Goal: Task Accomplishment & Management: Complete application form

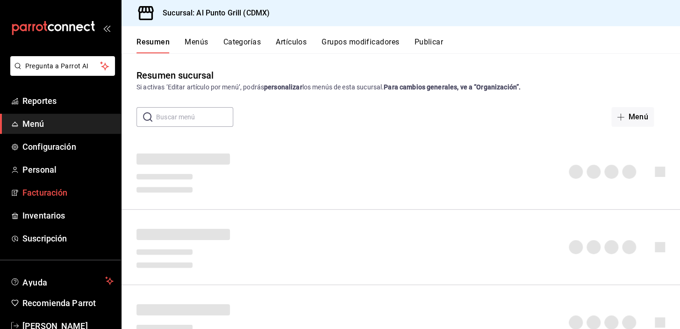
click at [49, 192] on span "Facturación" at bounding box center [67, 192] width 91 height 13
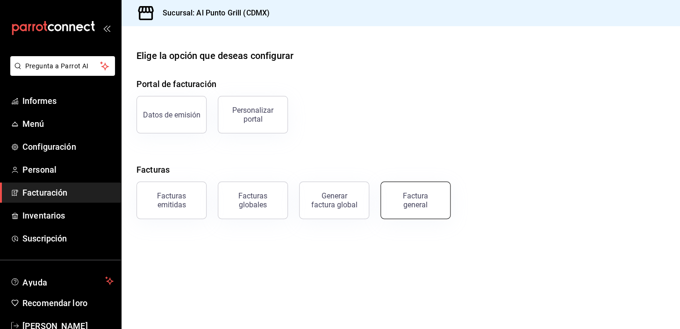
click at [404, 197] on font "Factura general" at bounding box center [415, 200] width 25 height 18
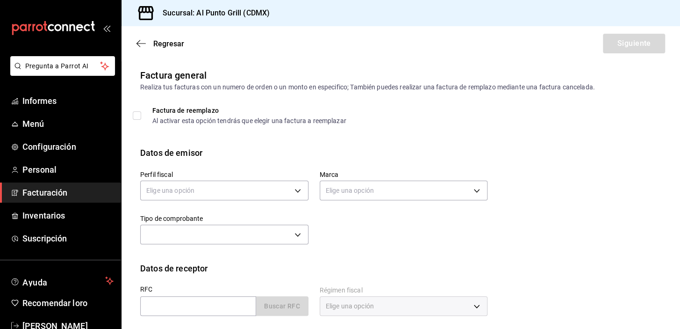
click at [297, 104] on div "Factura general Realiza tus facturas con un numero de orden o un monto en espec…" at bounding box center [401, 257] width 559 height 379
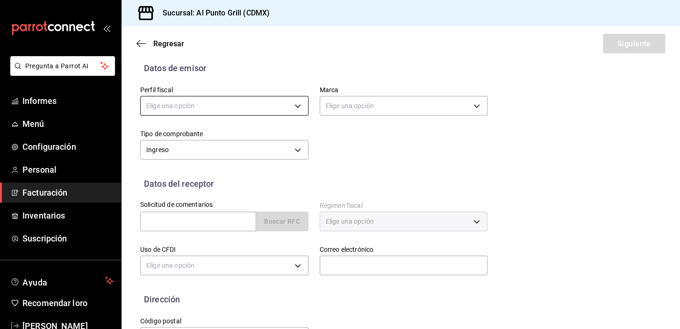
click at [298, 103] on body "Pregunta a Parrot AI Informes Menú Configuración Personal Facturación Inventari…" at bounding box center [340, 164] width 680 height 329
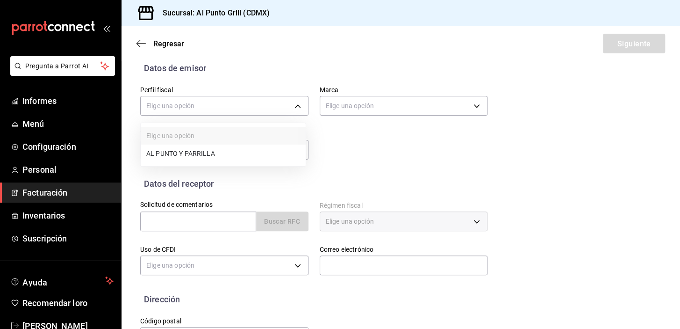
click at [206, 152] on font "AL PUNTO Y PARRILLA" at bounding box center [180, 153] width 69 height 7
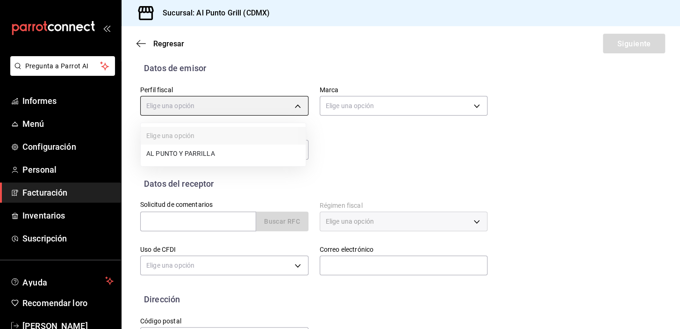
type input "711c2bc8-79b3-43e0-95de-ea7f23beadbf"
type input "359452a4-77df-4a2a-96d1-dbb27ae34e49"
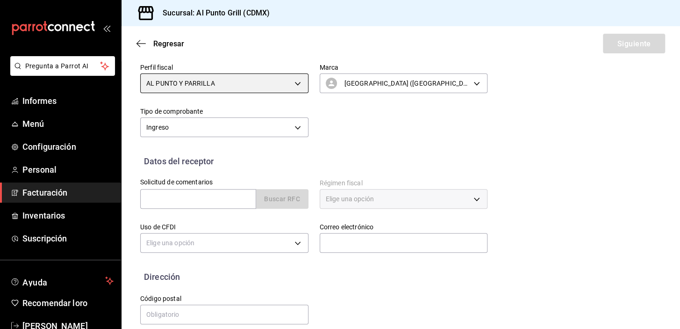
scroll to position [118, 0]
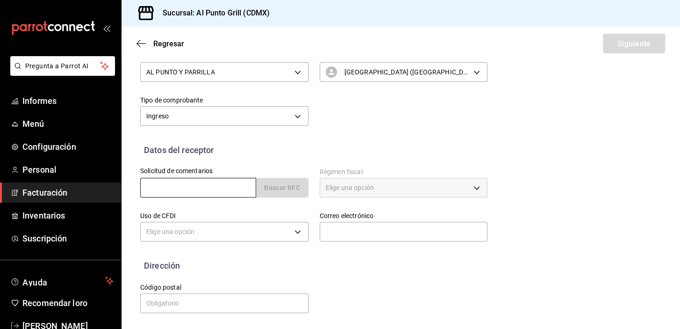
click at [191, 185] on input "text" at bounding box center [198, 188] width 116 height 20
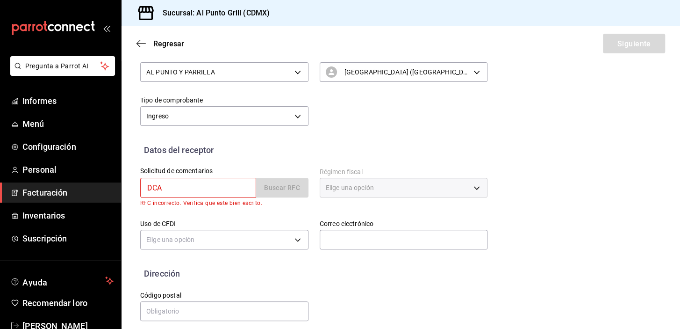
type input "DCA2106047S8"
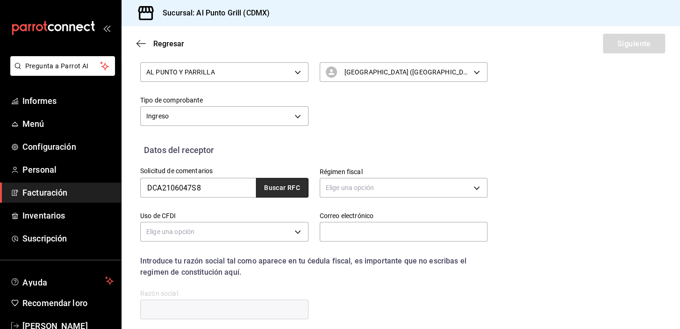
click at [280, 187] on font "Buscar RFC" at bounding box center [282, 187] width 36 height 7
type input "[EMAIL_ADDRESS][DOMAIN_NAME]"
type input "54769"
type input "DEKA CARGO"
type input "601"
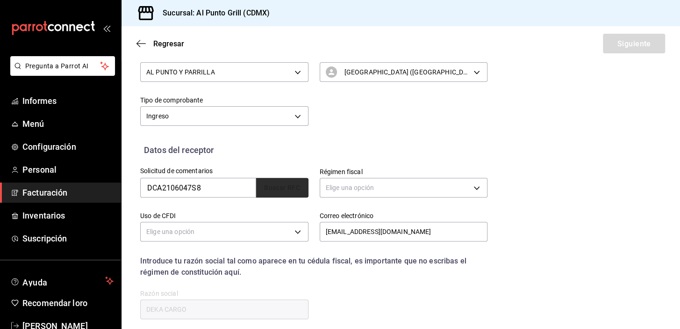
type input "G03"
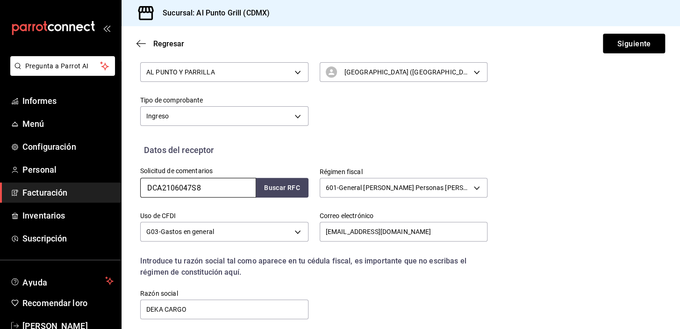
drag, startPoint x: 204, startPoint y: 186, endPoint x: 126, endPoint y: 187, distance: 77.6
click at [126, 187] on div "Datos del receptor Solicitud de comentarios DCA2106047S8 Buscar RFC Régimen fis…" at bounding box center [401, 240] width 559 height 192
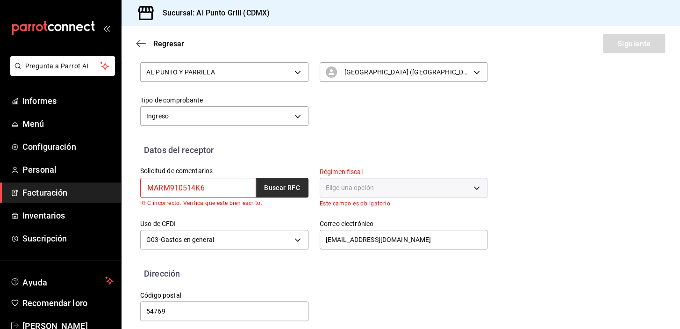
type input "MARM910514K6"
click at [267, 181] on button "Buscar RFC" at bounding box center [282, 188] width 52 height 20
click at [343, 186] on font "Elige una opción" at bounding box center [350, 187] width 48 height 7
click at [471, 186] on div "Elige una opción" at bounding box center [404, 188] width 168 height 20
click at [474, 189] on div "Elige una opción" at bounding box center [404, 188] width 168 height 20
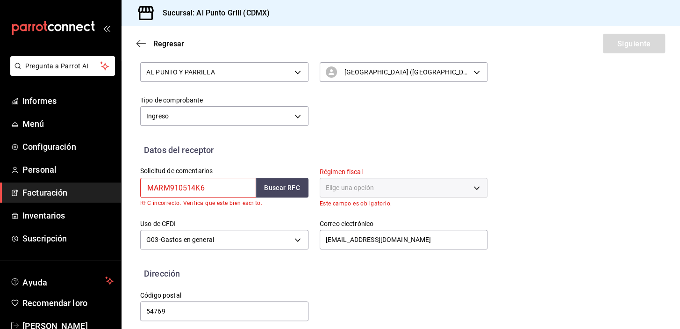
click at [239, 183] on input "MARM910514K6" at bounding box center [198, 188] width 116 height 20
click at [365, 187] on font "Elige una opción" at bounding box center [350, 187] width 48 height 7
click at [472, 186] on div "Elige una opción" at bounding box center [404, 188] width 168 height 20
click at [371, 185] on font "Elige una opción" at bounding box center [350, 187] width 48 height 7
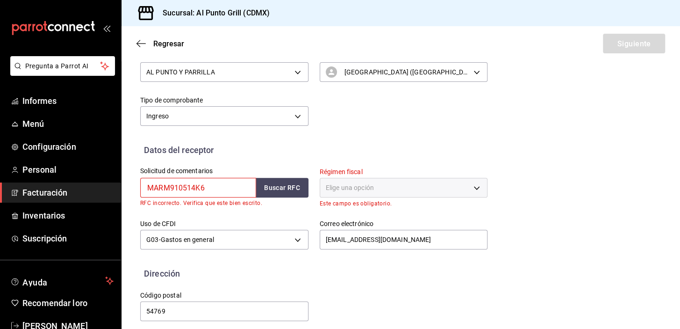
click at [371, 185] on font "Elige una opción" at bounding box center [350, 187] width 48 height 7
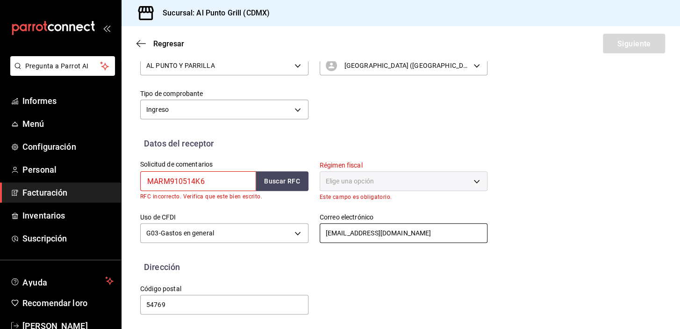
scroll to position [126, 0]
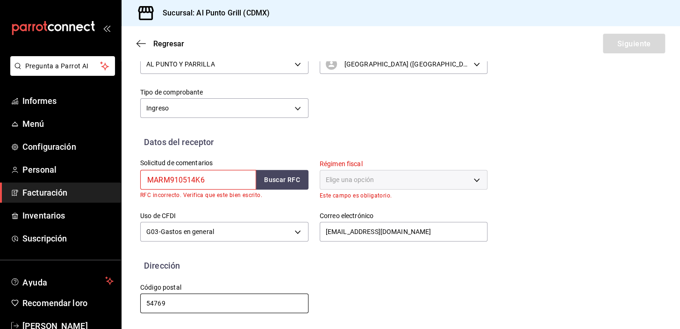
drag, startPoint x: 175, startPoint y: 301, endPoint x: 180, endPoint y: 293, distance: 9.1
click at [175, 301] on input "54769" at bounding box center [224, 303] width 168 height 20
click at [475, 174] on div "Elige una opción" at bounding box center [404, 180] width 168 height 20
click at [472, 178] on div "Elige una opción" at bounding box center [404, 180] width 168 height 20
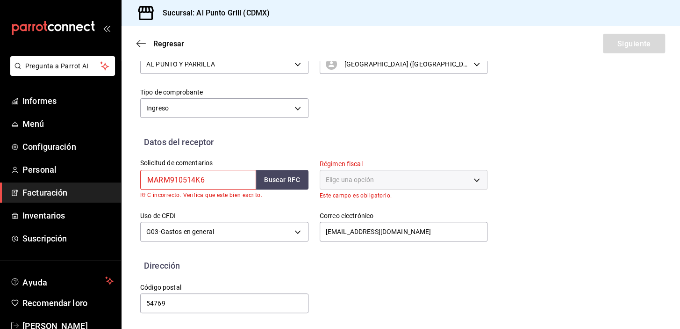
click at [420, 178] on div "Elige una opción" at bounding box center [404, 180] width 168 height 20
drag, startPoint x: 343, startPoint y: 181, endPoint x: 338, endPoint y: 181, distance: 5.6
click at [343, 181] on font "Elige una opción" at bounding box center [350, 179] width 48 height 7
drag, startPoint x: 338, startPoint y: 181, endPoint x: 308, endPoint y: 184, distance: 29.6
click at [326, 183] on font "Elige una opción" at bounding box center [350, 179] width 48 height 9
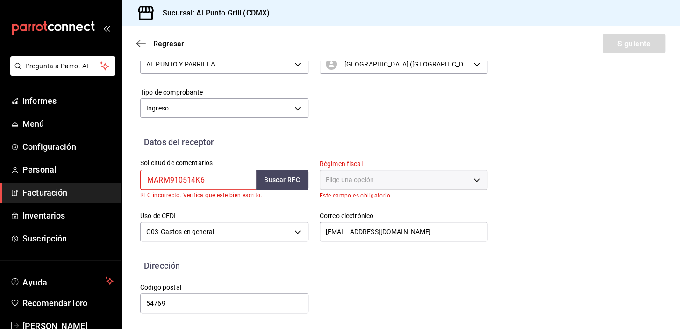
drag, startPoint x: 213, startPoint y: 178, endPoint x: 127, endPoint y: 178, distance: 86.1
click at [130, 178] on div "Solicitud de comentarios MARM910514K6 Buscar RFC RFC incorrecto. Verifica que e…" at bounding box center [219, 174] width 180 height 52
type input "MARM9105148K6"
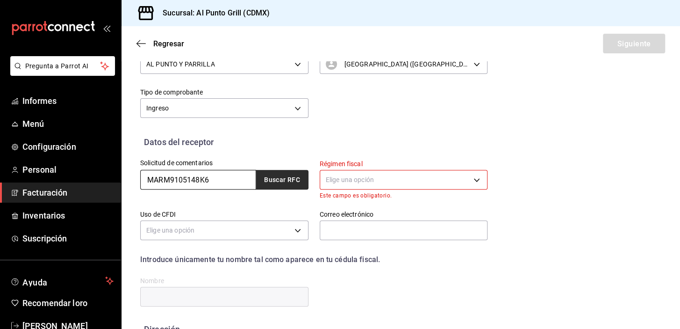
type input "MARM9105148K6"
click at [267, 179] on font "Buscar RFC" at bounding box center [282, 179] width 36 height 7
click at [477, 179] on body "Pregunta a Parrot AI Informes Menú Configuración Personal Facturación Inventari…" at bounding box center [340, 164] width 680 height 329
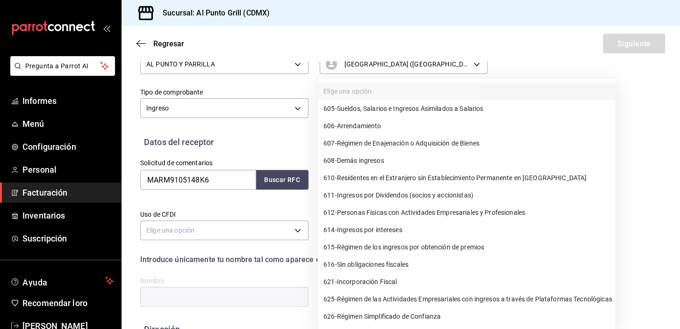
click at [362, 112] on font "Sueldos, Salarios e Ingresos Asimilados a Salarios" at bounding box center [410, 108] width 147 height 7
type input "605"
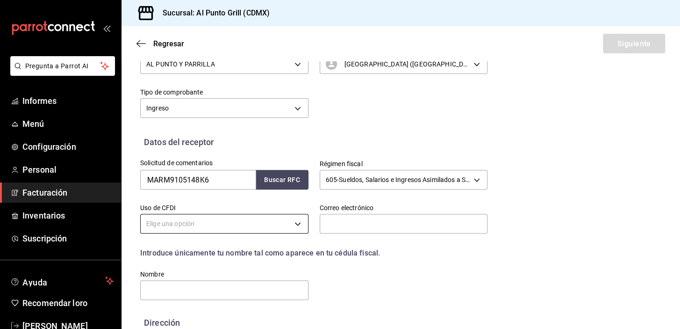
click at [297, 223] on body "Pregunta a Parrot AI Informes Menú Configuración Personal Facturación Inventari…" at bounding box center [340, 164] width 680 height 329
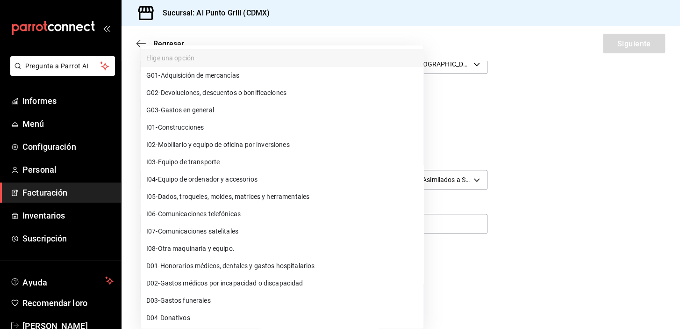
click at [211, 115] on li "G03 - Gastos en general" at bounding box center [282, 109] width 283 height 17
type input "G03"
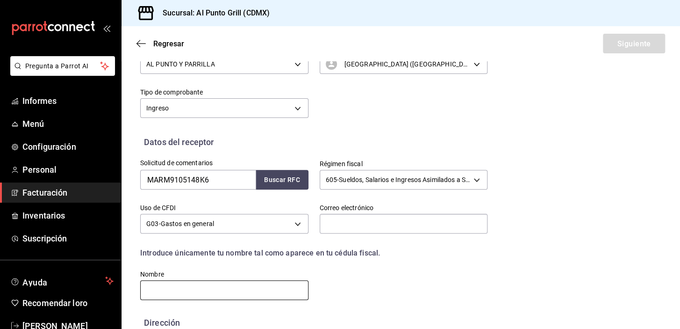
click at [224, 286] on input "text" at bounding box center [224, 290] width 168 height 20
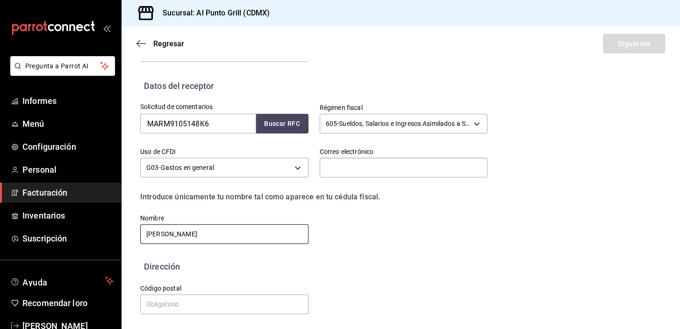
scroll to position [183, 0]
type input "[PERSON_NAME]"
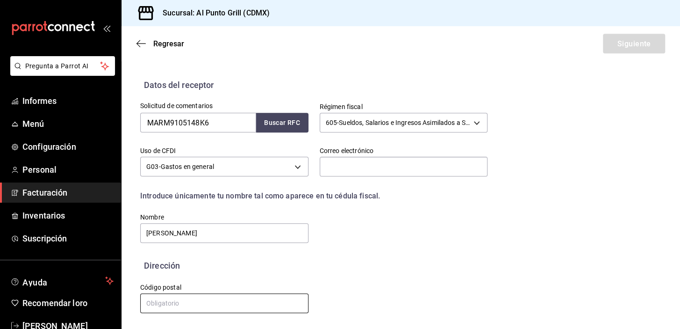
click at [174, 302] on input "text" at bounding box center [224, 303] width 168 height 20
type input "07450"
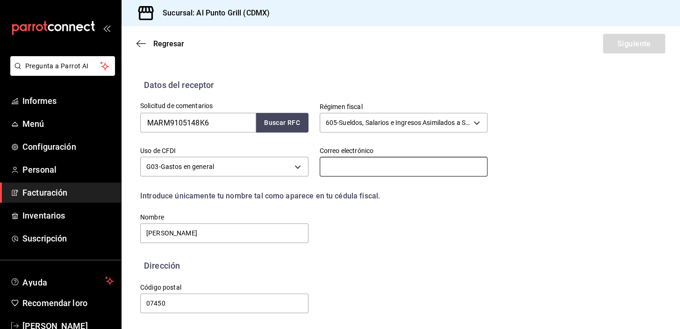
click at [344, 163] on input "text" at bounding box center [404, 167] width 168 height 20
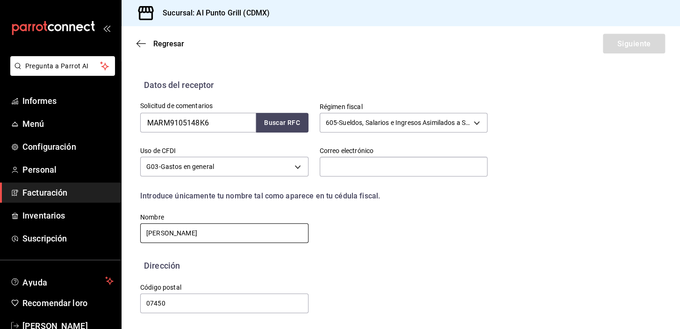
drag, startPoint x: 168, startPoint y: 239, endPoint x: 126, endPoint y: 240, distance: 42.1
click at [126, 240] on div "Datos del receptor Solicitud de comentarios MARM9105148K6 Buscar RFC Régimen fi…" at bounding box center [401, 169] width 559 height 181
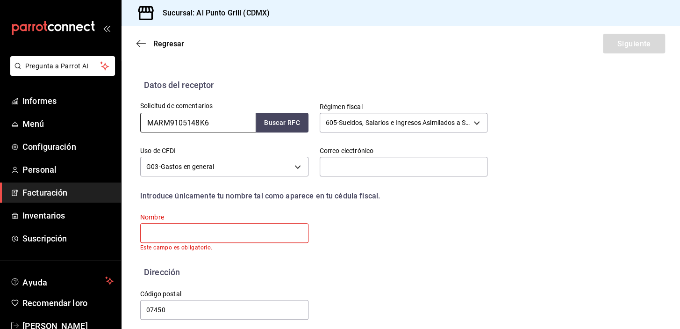
drag, startPoint x: 203, startPoint y: 121, endPoint x: 123, endPoint y: 131, distance: 79.6
click at [124, 131] on div "Datos del receptor Solicitud de comentarios MARM9105148K6 Buscar RFC Régimen fi…" at bounding box center [401, 172] width 559 height 187
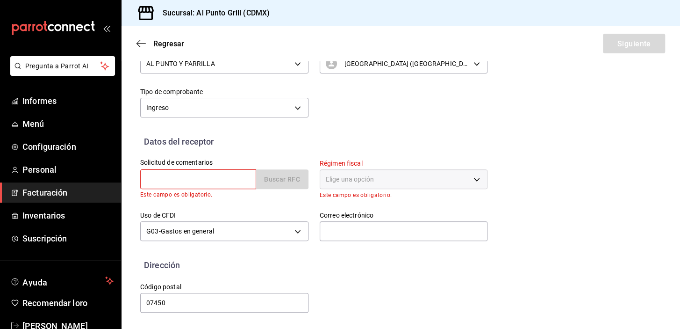
scroll to position [126, 0]
type input "DCA2106047S8"
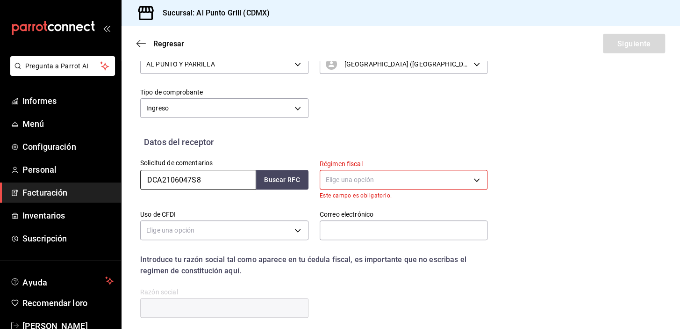
scroll to position [183, 0]
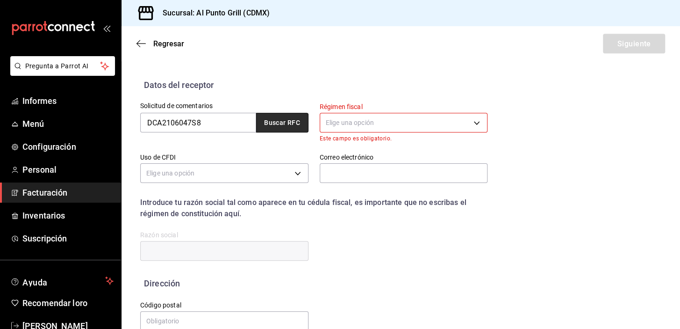
click at [284, 119] on font "Buscar RFC" at bounding box center [282, 122] width 36 height 7
type input "[EMAIL_ADDRESS][DOMAIN_NAME]"
type input "54769"
type input "DEKA CARGO"
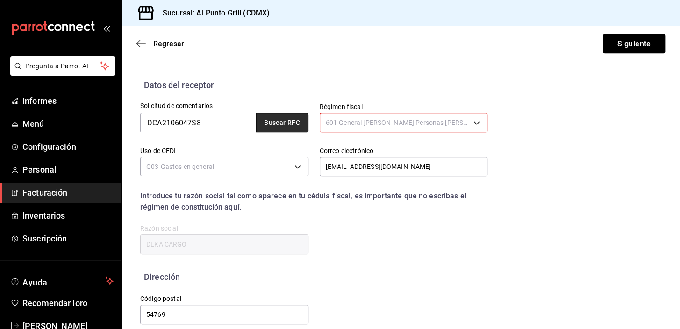
type input "601"
type input "G03"
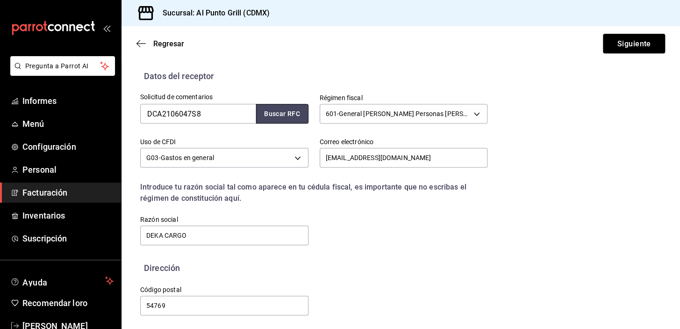
scroll to position [195, 0]
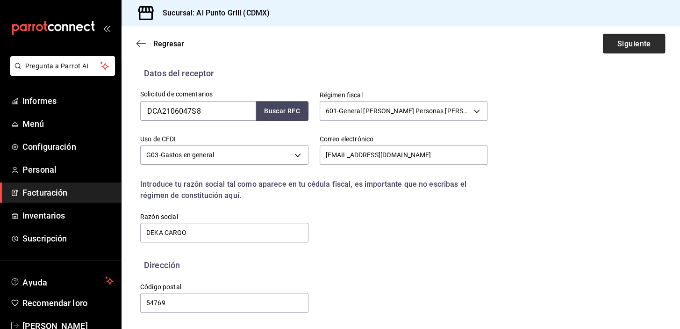
click at [630, 38] on button "Siguiente" at bounding box center [634, 44] width 62 height 20
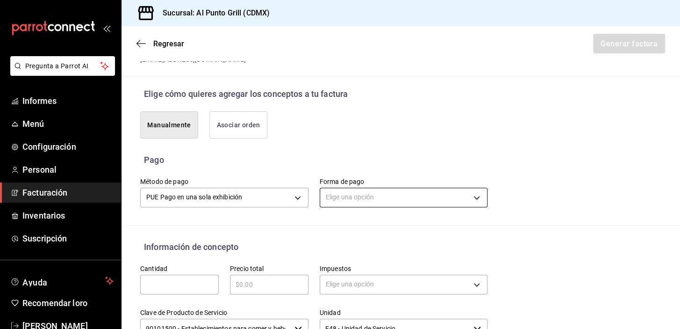
click at [470, 196] on body "Pregunta a Parrot AI Informes Menú Configuración Personal Facturación Inventari…" at bounding box center [340, 164] width 680 height 329
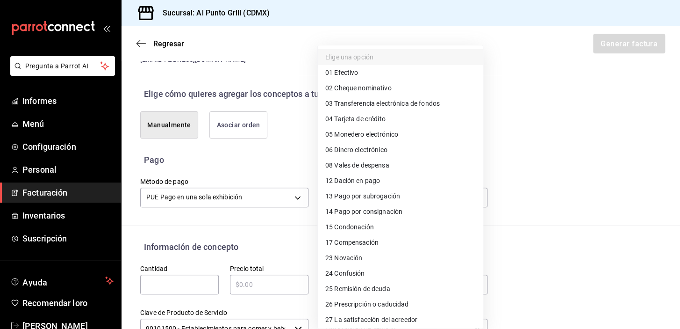
click at [361, 113] on li "04 Tarjeta de crédito" at bounding box center [400, 118] width 165 height 15
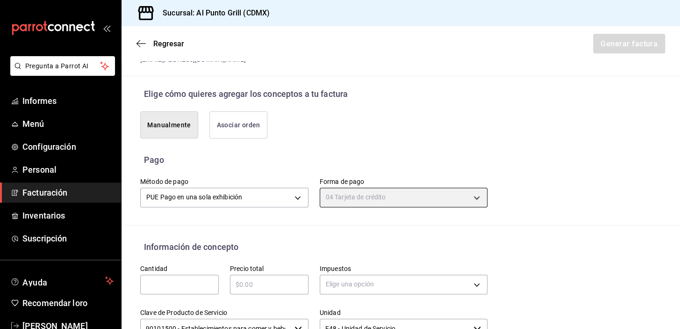
type input "04"
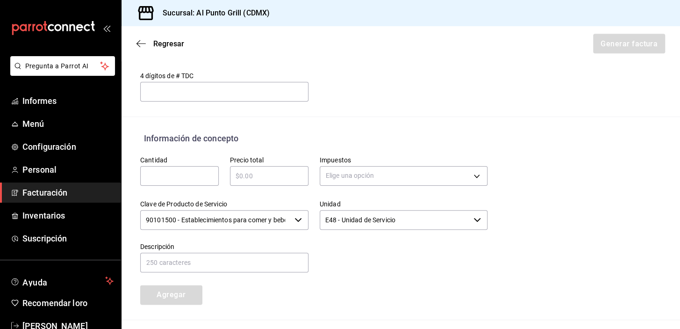
scroll to position [365, 0]
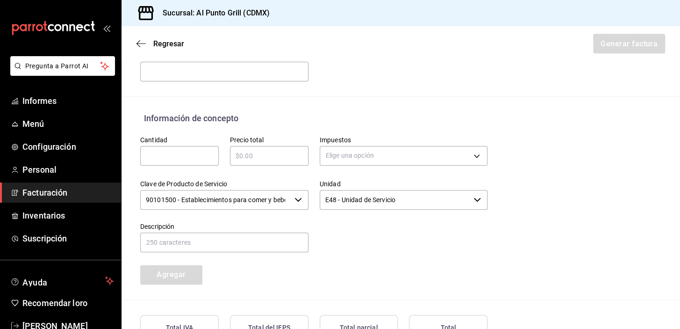
click at [176, 156] on input "text" at bounding box center [179, 155] width 79 height 11
type input "1"
click at [261, 158] on input "text" at bounding box center [269, 155] width 79 height 11
type input "$1591"
click at [354, 159] on body "Pregunta a Parrot AI Informes Menú Configuración Personal Facturación Inventari…" at bounding box center [340, 164] width 680 height 329
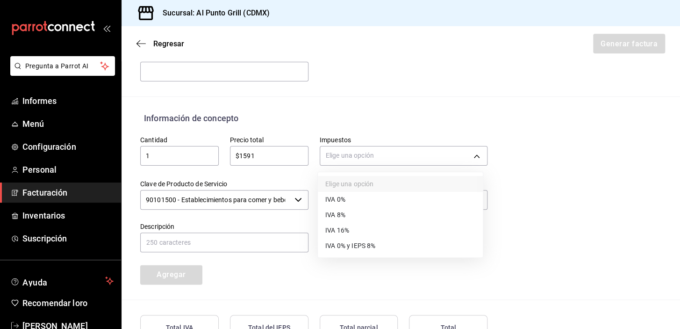
click at [343, 228] on font "IVA 16%" at bounding box center [338, 229] width 24 height 7
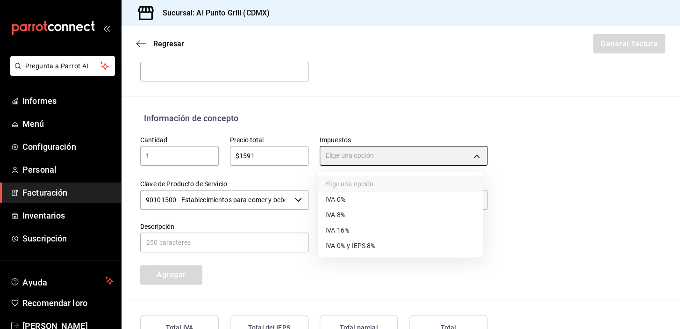
type input "IVA_16"
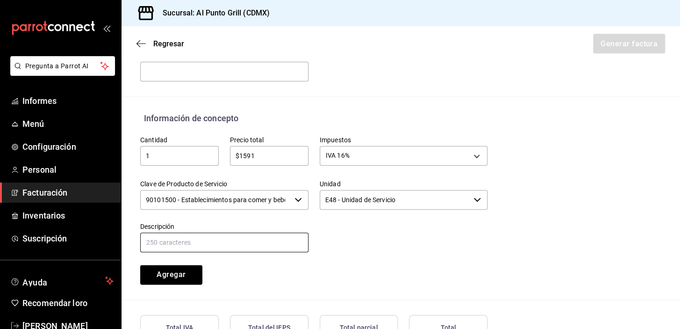
click at [222, 239] on input "text" at bounding box center [224, 242] width 168 height 20
type input "CONSUMO DE ALIMENTOS"
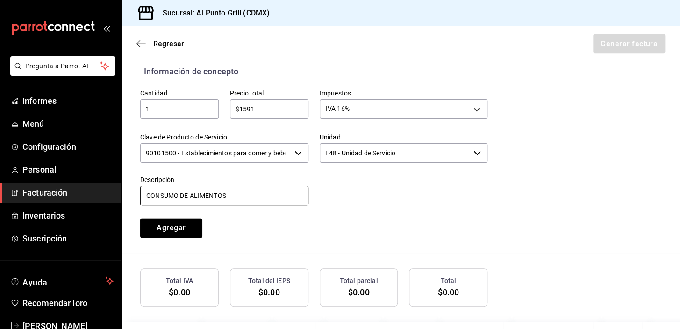
scroll to position [446, 0]
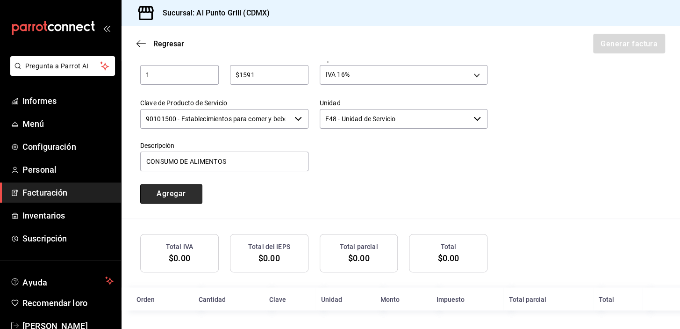
click at [189, 192] on button "Agregar" at bounding box center [171, 194] width 62 height 20
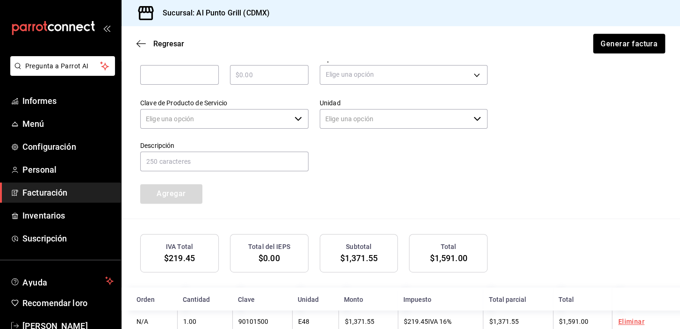
type input "90101500 - Establecimientos para comer y beber"
type input "E48 - Unidad de Servicio"
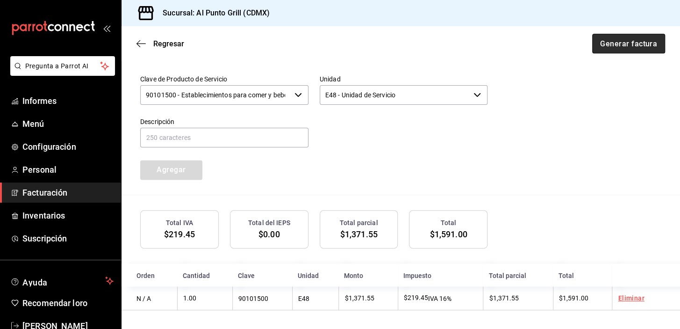
click at [626, 41] on font "Generar factura" at bounding box center [629, 43] width 57 height 9
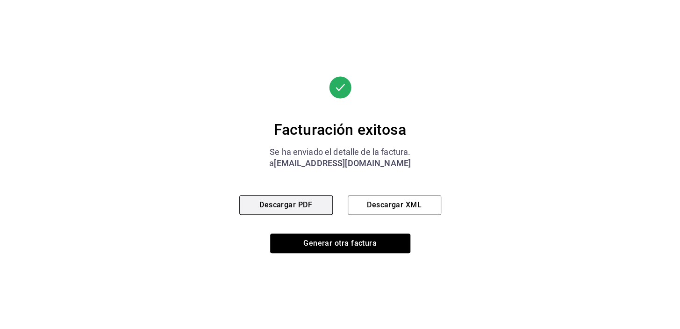
click at [310, 204] on font "Descargar PDF" at bounding box center [286, 204] width 53 height 9
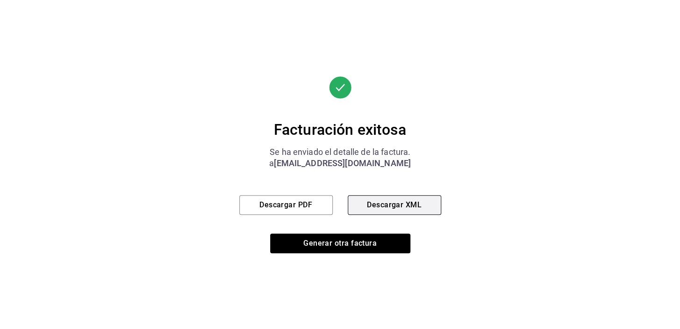
click at [406, 199] on button "Descargar XML" at bounding box center [395, 205] width 94 height 20
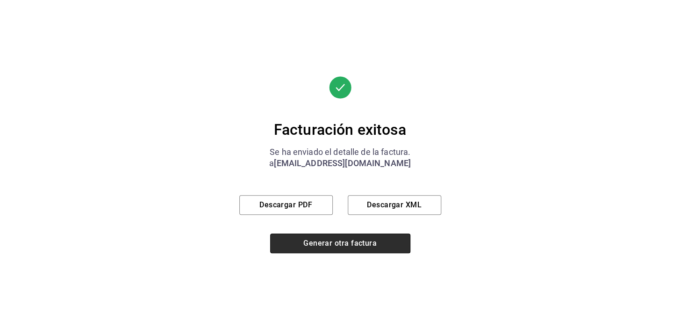
click at [362, 245] on font "Generar otra factura" at bounding box center [340, 243] width 73 height 9
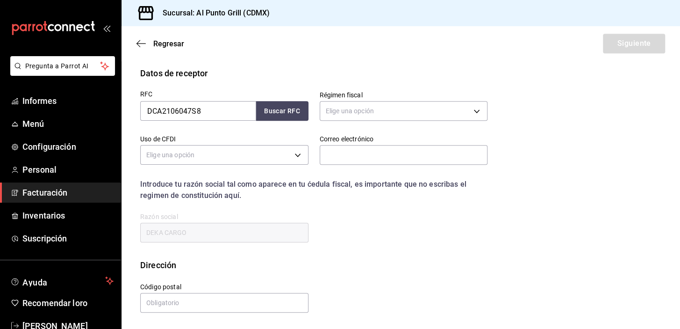
scroll to position [119, 0]
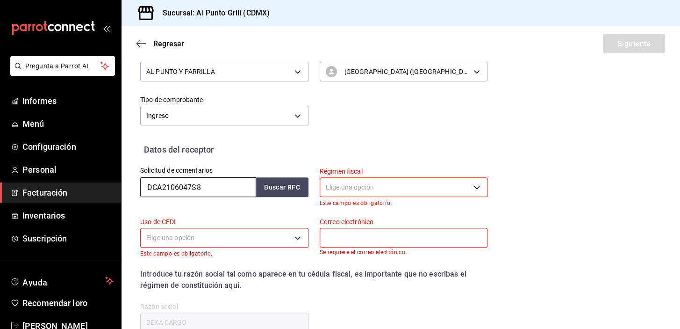
drag, startPoint x: 201, startPoint y: 187, endPoint x: 138, endPoint y: 185, distance: 62.7
click at [138, 185] on div "Solicitud de comentarios DCA2106047S8 Buscar RFC" at bounding box center [219, 181] width 180 height 51
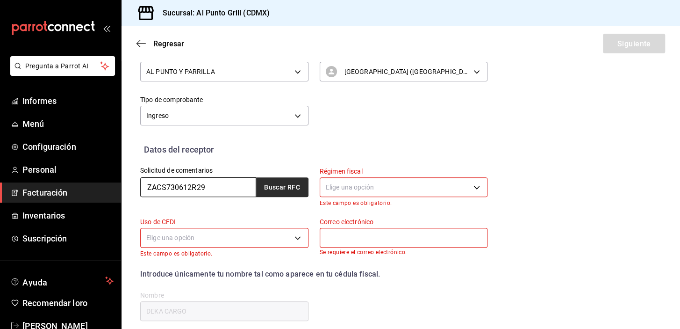
type input "ZACS730612R29"
click at [298, 186] on button "Buscar RFC" at bounding box center [282, 187] width 52 height 20
click at [340, 183] on body "Pregunta a Parrot AI Informes Menú Configuración Personal Facturación Inventari…" at bounding box center [340, 164] width 680 height 329
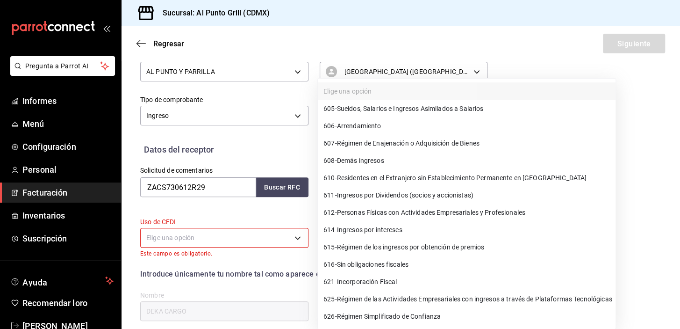
click at [377, 211] on font "Personas Físicas con Actividades Empresariales y Profesionales" at bounding box center [431, 212] width 188 height 7
type input "612"
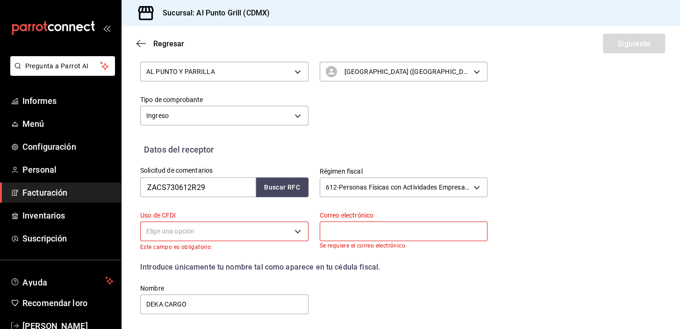
click at [292, 229] on body "Pregunta a Parrot AI Informes Menú Configuración Personal Facturación Inventari…" at bounding box center [340, 164] width 680 height 329
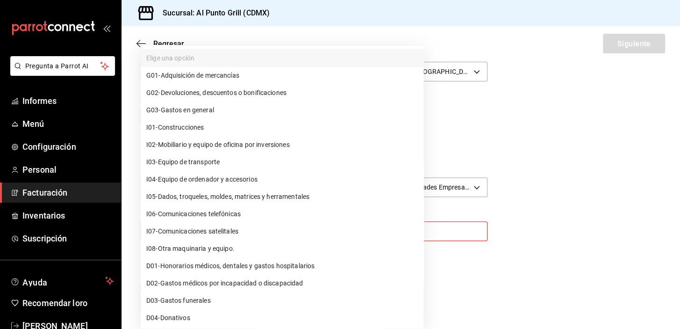
click at [186, 109] on font "Gastos en general" at bounding box center [187, 109] width 53 height 7
type input "G03"
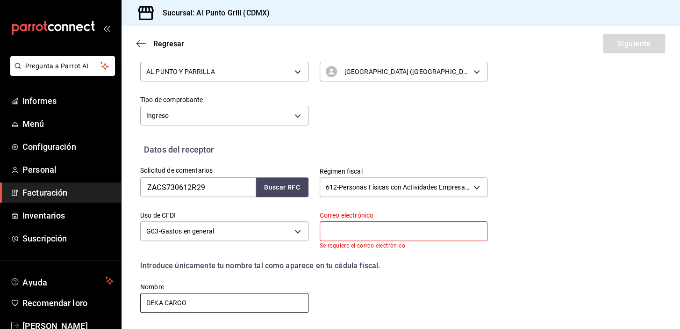
drag, startPoint x: 191, startPoint y: 304, endPoint x: 130, endPoint y: 304, distance: 61.3
click at [136, 302] on div "Nombre DEKA CARGO" at bounding box center [219, 292] width 180 height 43
type input "[PERSON_NAME]"
click at [356, 233] on input "text" at bounding box center [404, 231] width 168 height 20
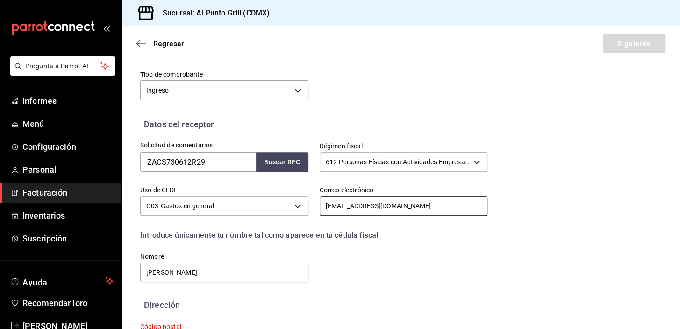
scroll to position [190, 0]
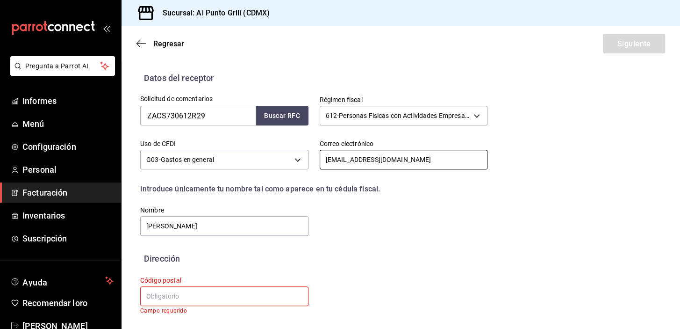
type input "[EMAIL_ADDRESS][DOMAIN_NAME]"
click at [181, 293] on input "text" at bounding box center [224, 296] width 168 height 20
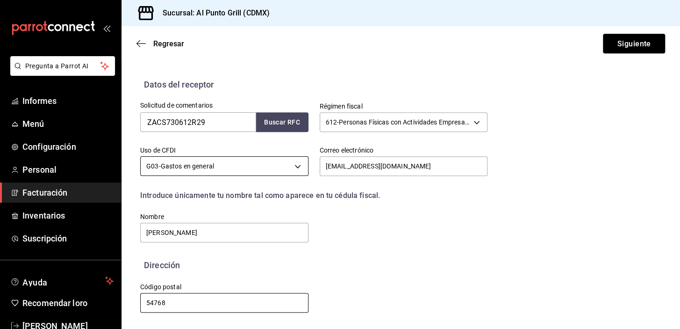
scroll to position [184, 0]
type input "54768"
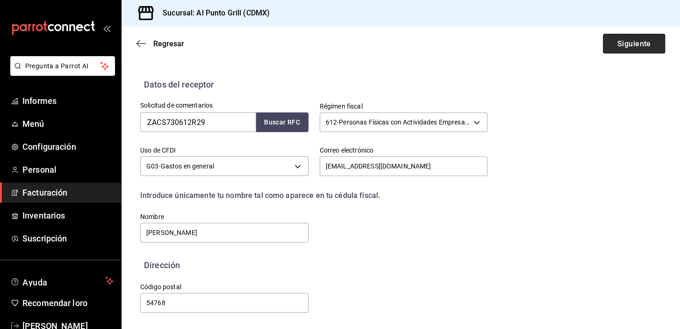
click at [622, 42] on font "Siguiente" at bounding box center [634, 43] width 34 height 9
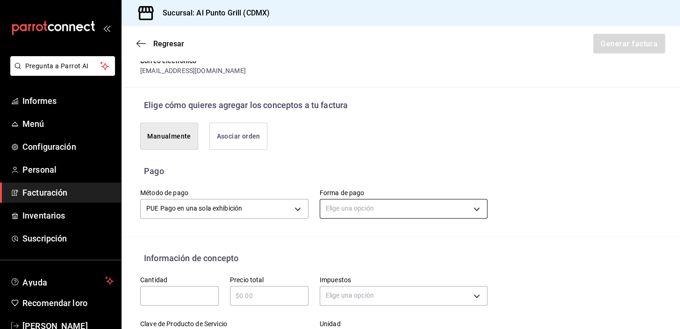
click at [402, 208] on body "Pregunta a Parrot AI Informes Menú Configuración Personal Facturación Inventari…" at bounding box center [340, 164] width 680 height 329
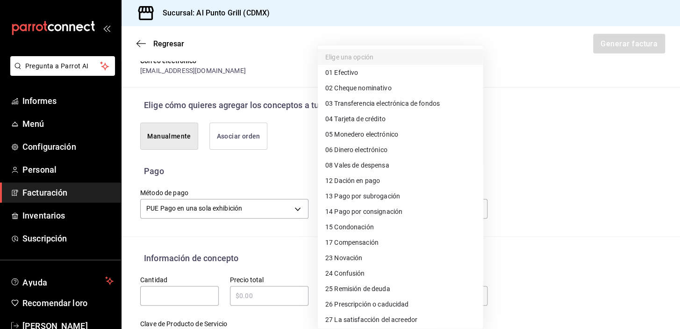
click at [373, 121] on font "Tarjeta de crédito" at bounding box center [359, 118] width 51 height 7
type input "04"
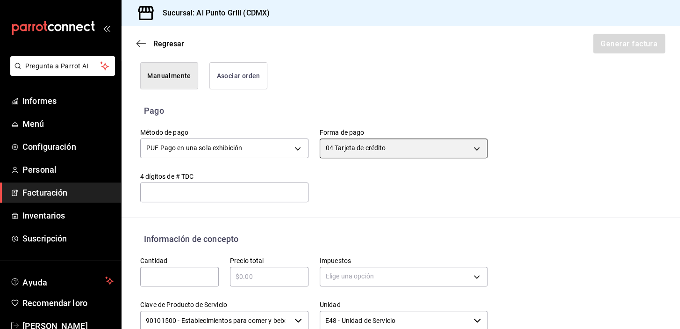
scroll to position [269, 0]
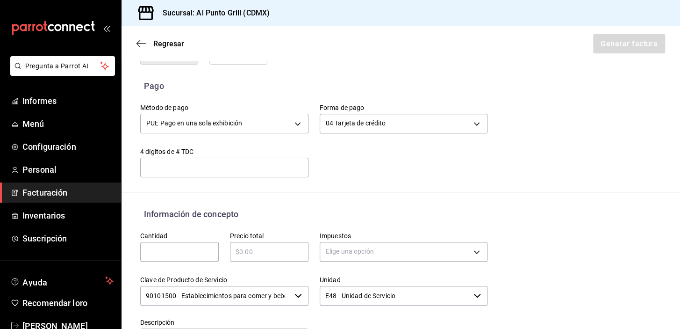
click at [175, 246] on input "text" at bounding box center [179, 251] width 79 height 11
type input "1"
click at [258, 251] on input "text" at bounding box center [269, 251] width 79 height 11
type input "$830"
click at [335, 246] on body "Pregunta a Parrot AI Informes Menú Configuración Personal Facturación Inventari…" at bounding box center [340, 164] width 680 height 329
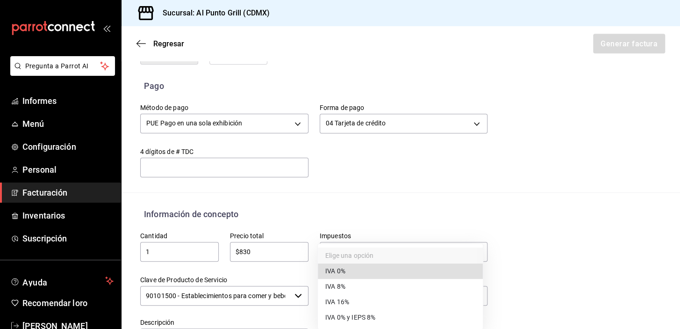
click at [351, 296] on li "IVA 16%" at bounding box center [400, 301] width 165 height 15
type input "IVA_16"
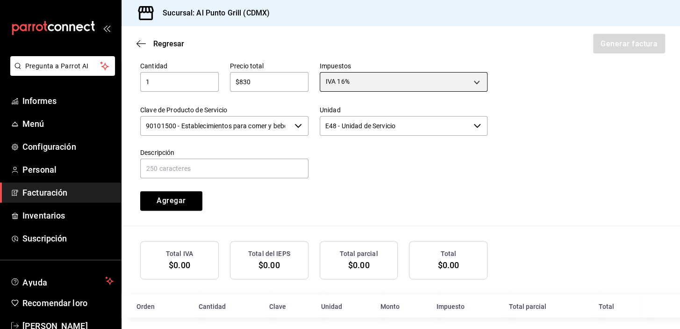
scroll to position [439, 0]
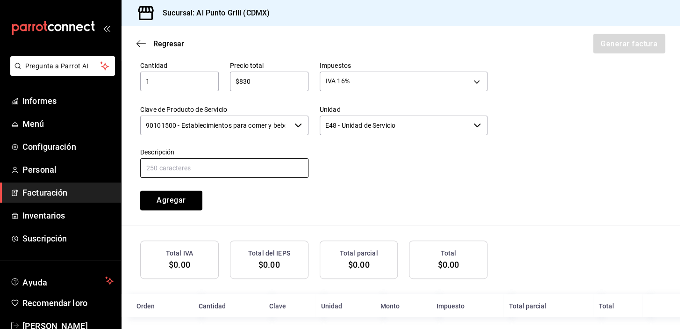
click at [174, 169] on input "text" at bounding box center [224, 168] width 168 height 20
type input "CONSUMO DE ALIMENTOS"
click at [182, 196] on font "Agregar" at bounding box center [171, 199] width 29 height 9
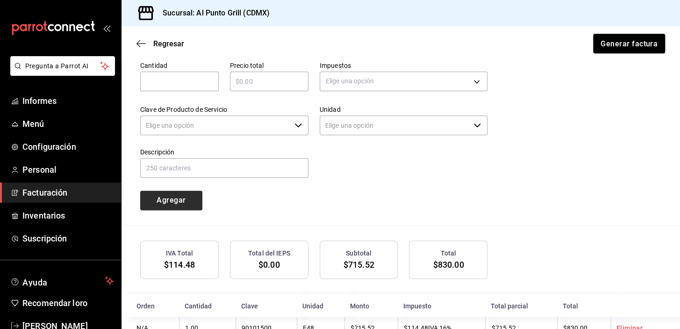
type input "90101500 - Establecimientos para comer y beber"
type input "E48 - Unidad de Servicio"
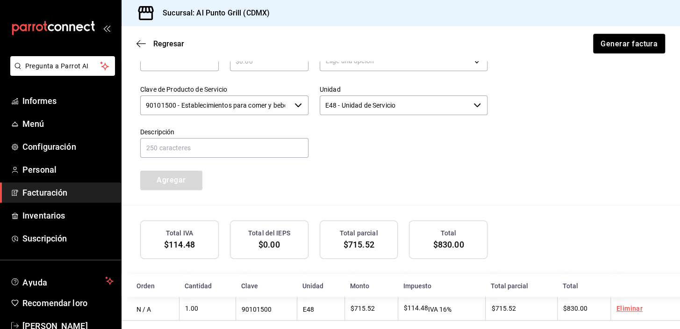
scroll to position [470, 0]
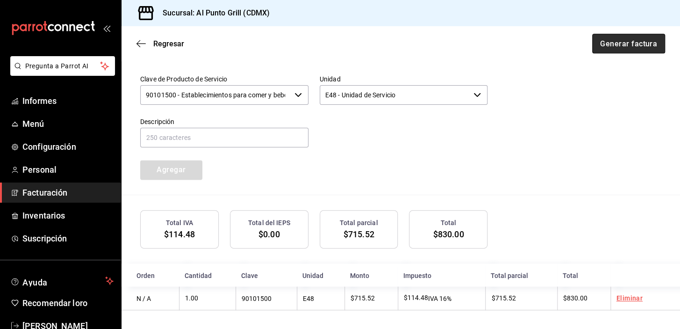
click at [631, 42] on font "Generar factura" at bounding box center [629, 43] width 57 height 9
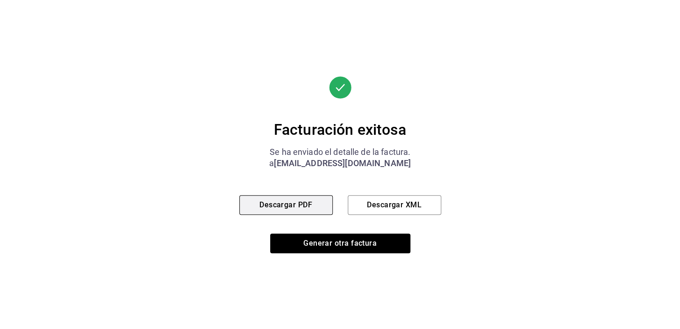
click at [310, 208] on font "Descargar PDF" at bounding box center [286, 204] width 53 height 9
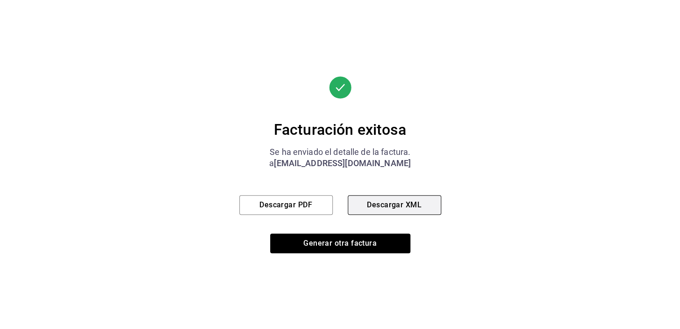
click at [393, 202] on font "Descargar XML" at bounding box center [394, 204] width 55 height 9
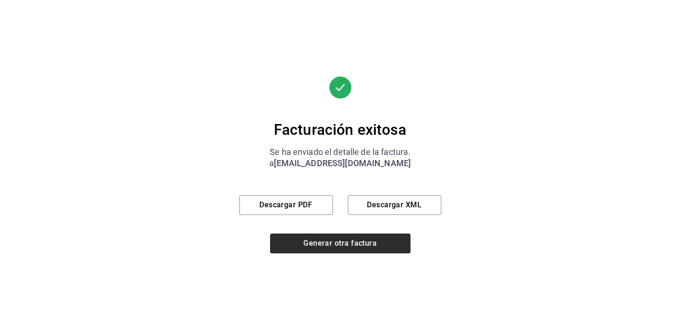
click at [331, 246] on font "Generar otra factura" at bounding box center [340, 243] width 73 height 9
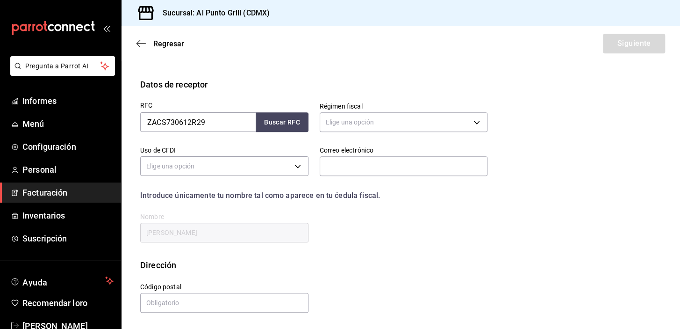
scroll to position [119, 0]
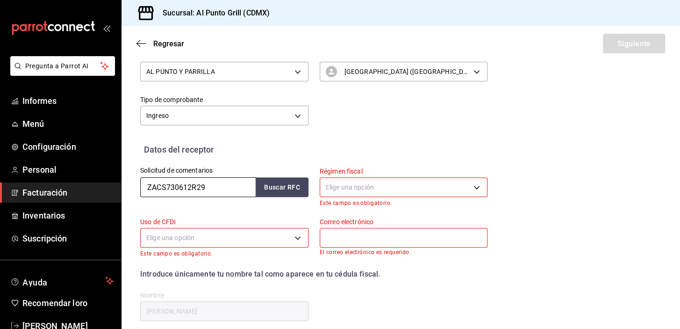
drag, startPoint x: 206, startPoint y: 186, endPoint x: 138, endPoint y: 186, distance: 67.3
click at [138, 186] on div "Solicitud de comentarios ZACS730612R29 Buscar RFC" at bounding box center [219, 181] width 180 height 51
type input "MARM9105148K6"
click at [340, 183] on body "Pregunta a Parrot AI Informes Menú Configuración Personal Facturación Inventari…" at bounding box center [340, 164] width 680 height 329
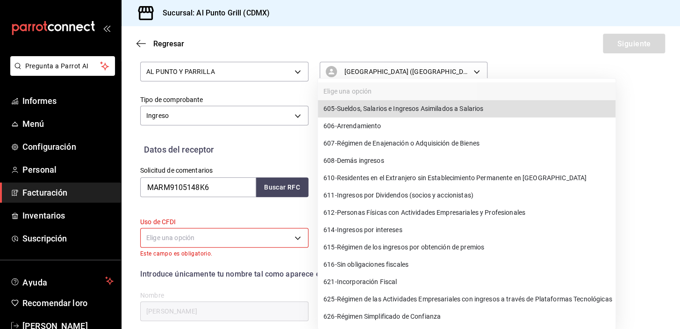
click at [370, 109] on font "Sueldos, Salarios e Ingresos Asimilados a Salarios" at bounding box center [410, 108] width 147 height 7
type input "605"
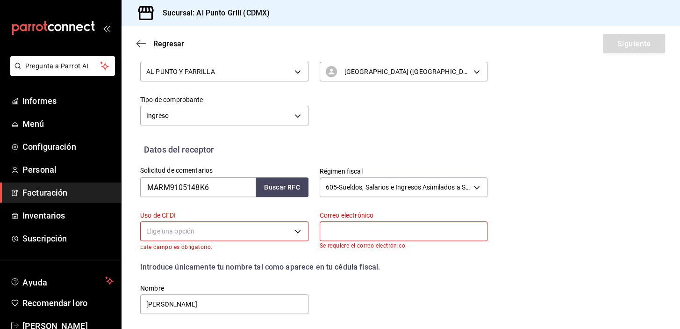
click at [277, 229] on body "Pregunta a Parrot AI Informes Menú Configuración Personal Facturación Inventari…" at bounding box center [340, 164] width 680 height 329
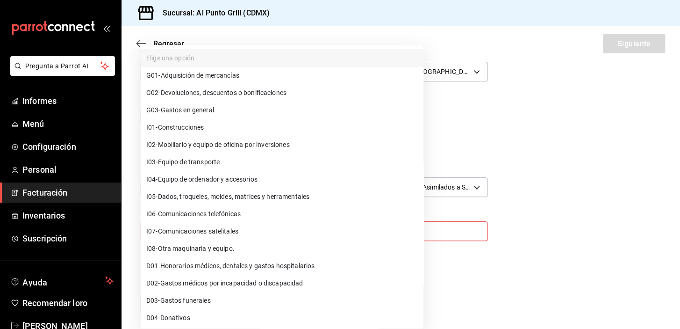
click at [189, 111] on font "Gastos en general" at bounding box center [187, 109] width 53 height 7
type input "G03"
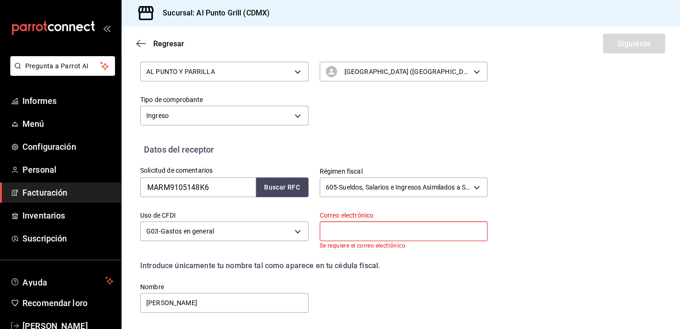
click at [332, 230] on input "text" at bounding box center [404, 231] width 168 height 20
type input "[EMAIL_ADDRESS][DOMAIN_NAME]"
type input "55717"
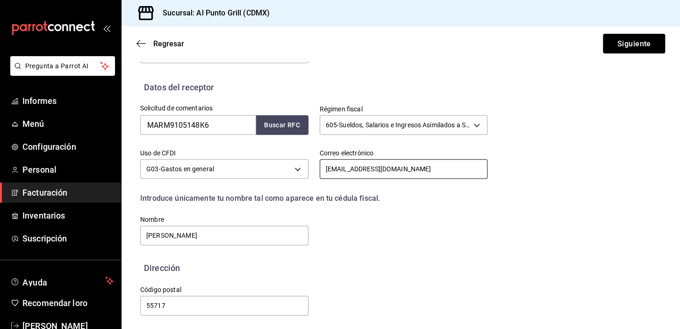
scroll to position [183, 0]
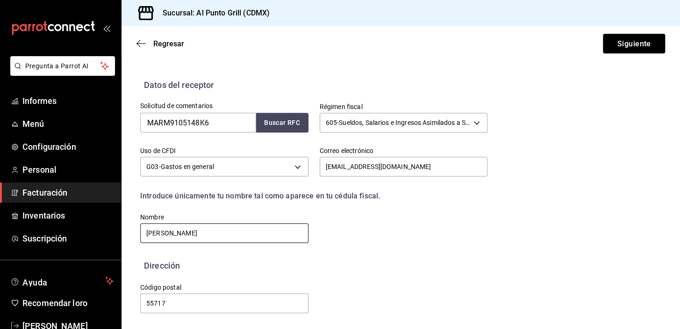
drag, startPoint x: 216, startPoint y: 230, endPoint x: 136, endPoint y: 238, distance: 80.4
click at [136, 238] on div "Nombre [PERSON_NAME]" at bounding box center [219, 223] width 180 height 43
type input "[PERSON_NAME]"
click at [192, 302] on input "55717" at bounding box center [224, 303] width 168 height 20
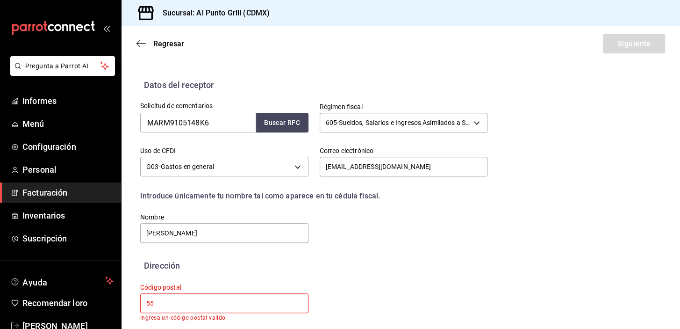
type input "5"
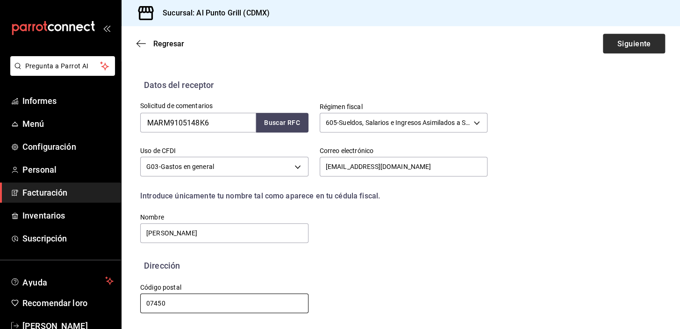
type input "07450"
click at [603, 47] on button "Siguiente" at bounding box center [634, 44] width 62 height 20
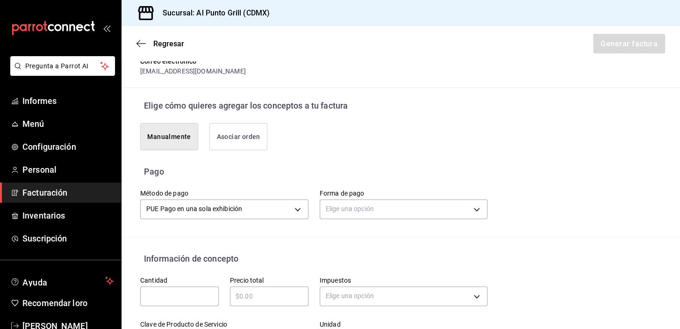
scroll to position [311, 0]
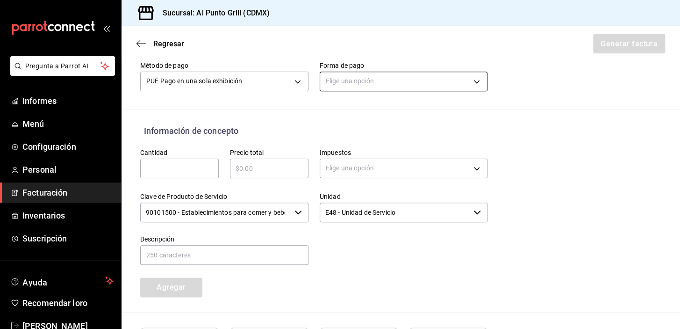
click at [374, 81] on body "Pregunta a Parrot AI Informes Menú Configuración Personal Facturación Inventari…" at bounding box center [340, 164] width 680 height 329
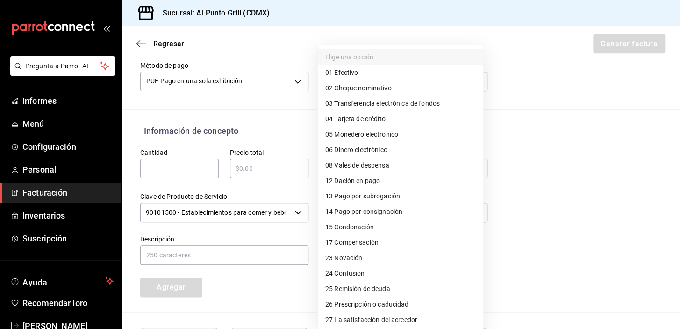
click at [378, 116] on font "Tarjeta de crédito" at bounding box center [359, 118] width 51 height 7
type input "04"
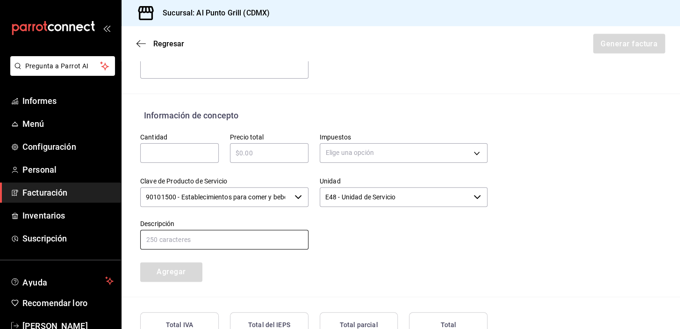
scroll to position [439, 0]
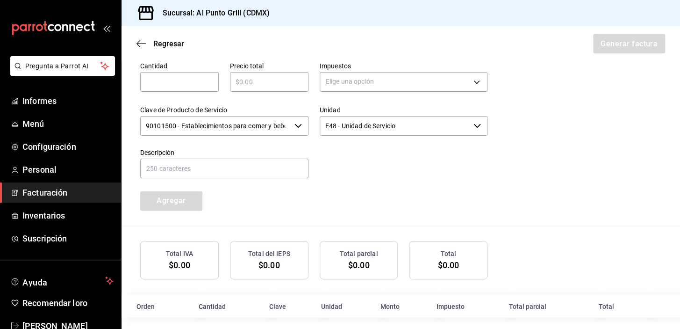
click at [190, 76] on input "text" at bounding box center [179, 81] width 79 height 11
type input "1"
click at [260, 83] on input "text" at bounding box center [269, 81] width 79 height 11
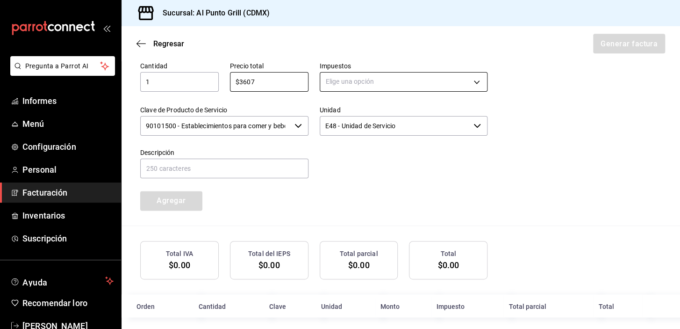
type input "$3607"
click at [333, 81] on body "Pregunta a Parrot AI Informes Menú Configuración Personal Facturación Inventari…" at bounding box center [340, 164] width 680 height 329
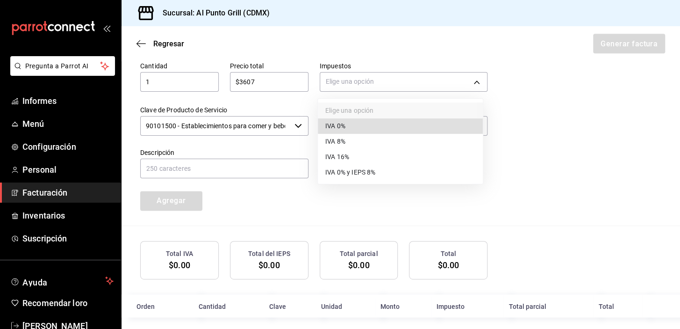
click at [347, 156] on font "IVA 16%" at bounding box center [338, 156] width 24 height 7
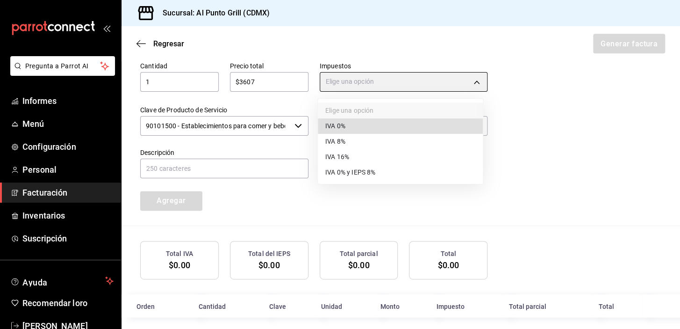
type input "IVA_16"
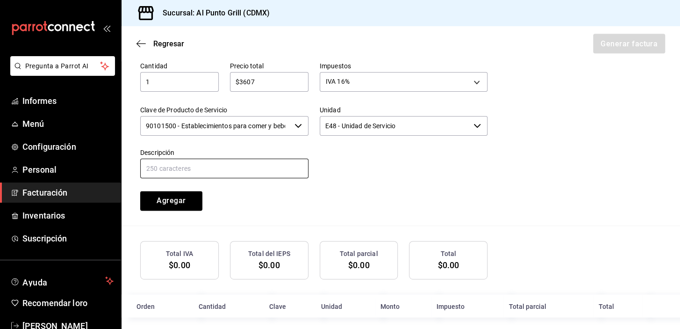
click at [201, 169] on input "text" at bounding box center [224, 169] width 168 height 20
type input "CONSUMO DE ALIMENTOS"
click at [181, 199] on font "Agregar" at bounding box center [171, 200] width 29 height 9
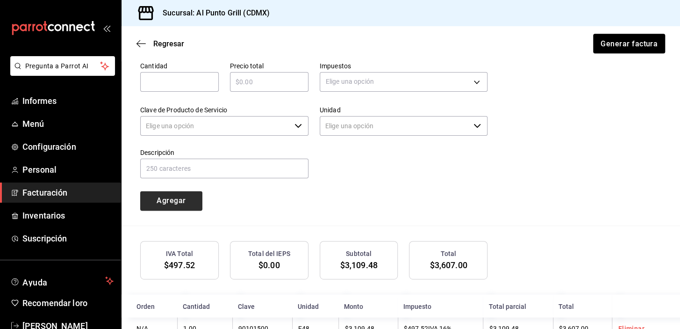
type input "90101500 - Establecimientos para comer y beber"
type input "E48 - Unidad de Servicio"
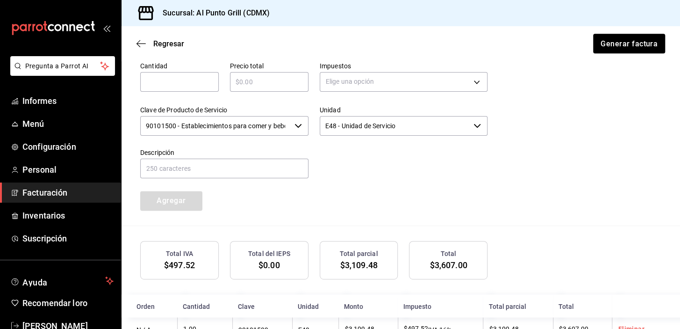
scroll to position [470, 0]
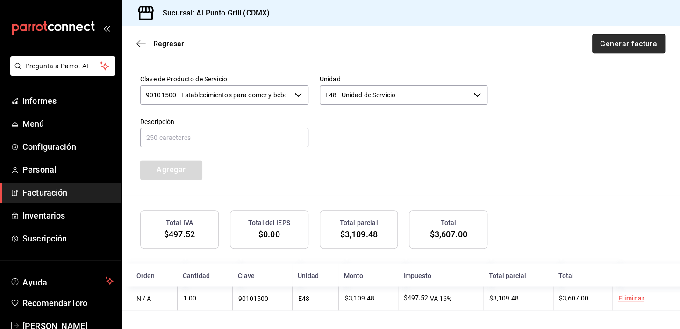
click at [622, 43] on font "Generar factura" at bounding box center [629, 43] width 57 height 9
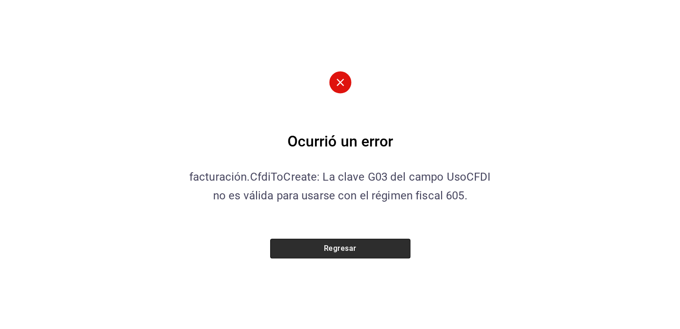
click at [331, 251] on font "Regresar" at bounding box center [340, 248] width 33 height 9
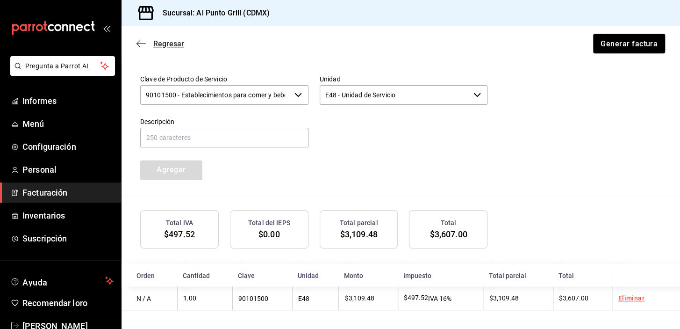
click at [138, 45] on icon "button" at bounding box center [141, 43] width 9 height 8
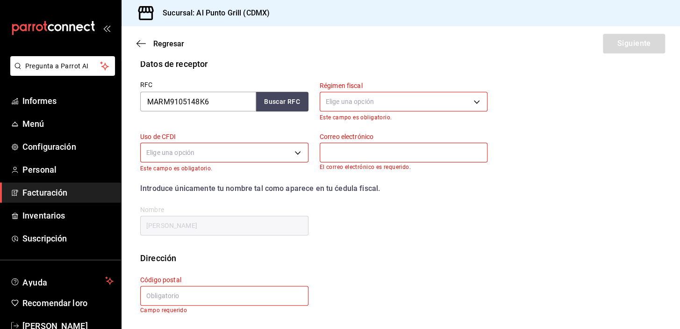
scroll to position [119, 0]
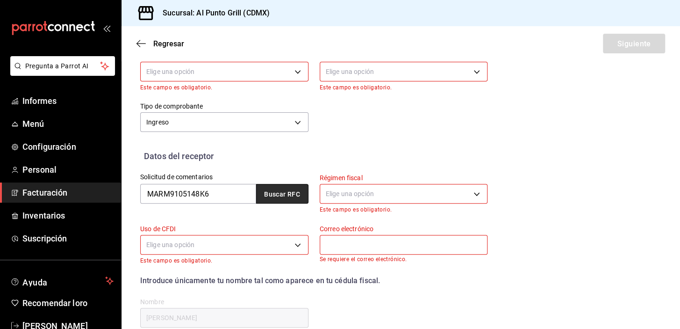
click at [289, 190] on font "Buscar RFC" at bounding box center [282, 193] width 36 height 7
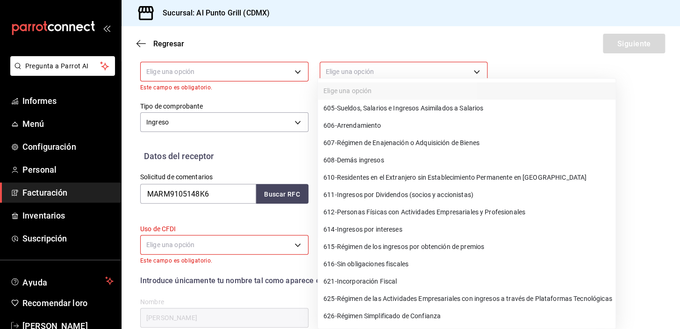
click at [357, 193] on body "Pregunta a Parrot AI Informes Menú Configuración Personal Facturación Inventari…" at bounding box center [340, 164] width 680 height 329
click at [376, 282] on font "Incorporación Fiscal" at bounding box center [367, 281] width 60 height 7
type input "621"
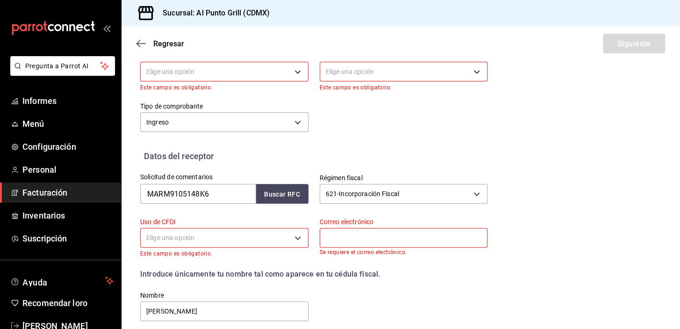
click at [287, 236] on body "Pregunta a Parrot AI Informes Menú Configuración Personal Facturación Inventari…" at bounding box center [340, 164] width 680 height 329
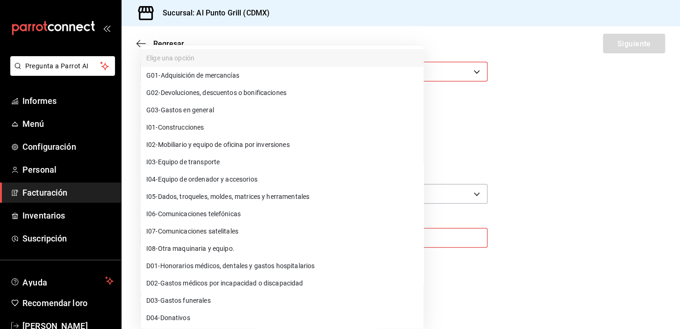
click at [214, 114] on font "Gastos en general" at bounding box center [187, 109] width 53 height 7
type input "G03"
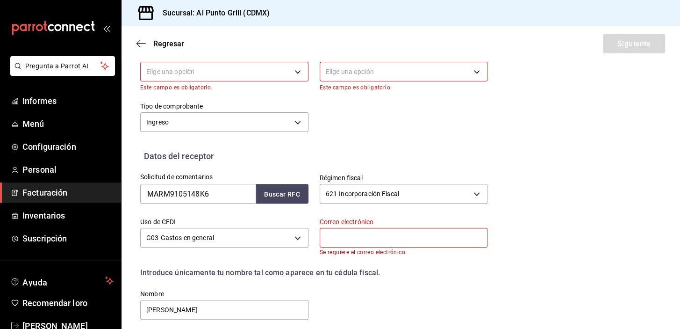
click at [334, 233] on input "text" at bounding box center [404, 238] width 168 height 20
type input "[EMAIL_ADDRESS][DOMAIN_NAME]"
type input "55717"
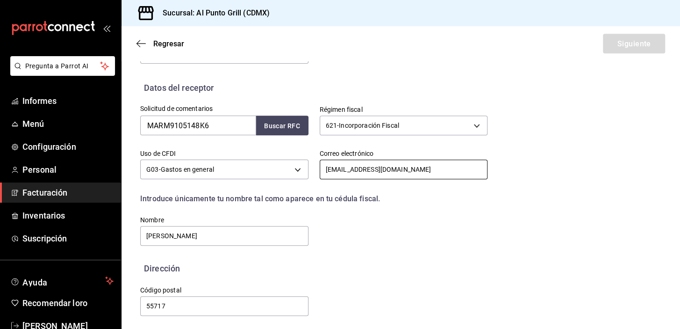
scroll to position [190, 0]
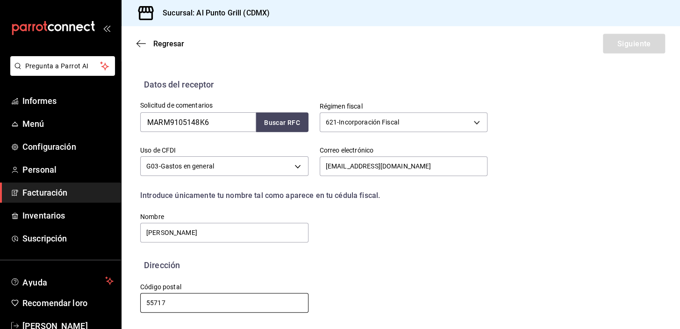
drag, startPoint x: 180, startPoint y: 309, endPoint x: 137, endPoint y: 304, distance: 42.8
click at [137, 304] on div "Código postal 55717" at bounding box center [219, 292] width 180 height 43
type input "07450"
click at [239, 226] on input "[PERSON_NAME]" at bounding box center [224, 233] width 168 height 20
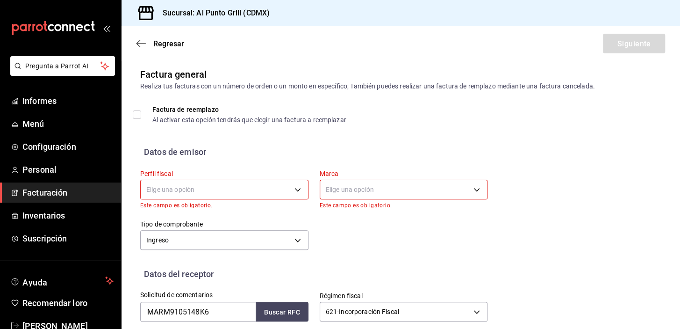
scroll to position [0, 0]
click at [295, 190] on body "Pregunta a Parrot AI Informes Menú Configuración Personal Facturación Inventari…" at bounding box center [340, 164] width 680 height 329
click at [177, 237] on font "AL PUNTO Y PARRILLA" at bounding box center [180, 238] width 69 height 7
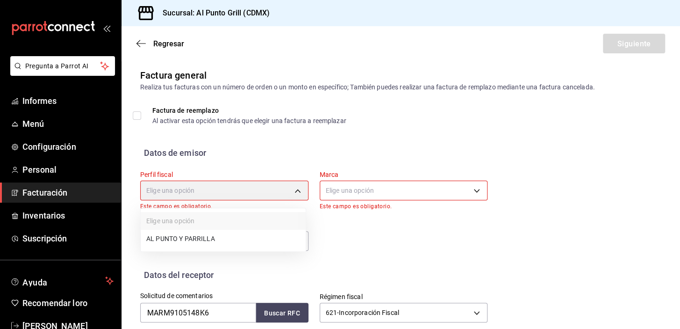
type input "711c2bc8-79b3-43e0-95de-ea7f23beadbf"
type input "359452a4-77df-4a2a-96d1-dbb27ae34e49"
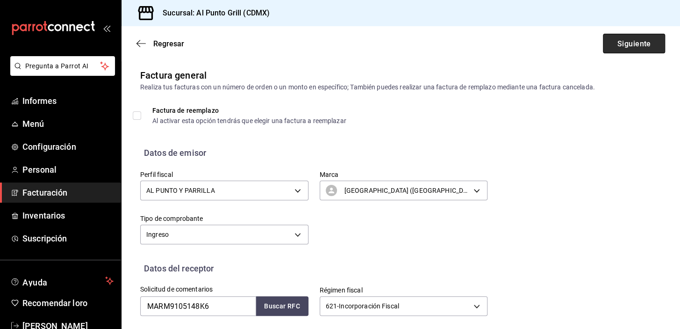
click at [640, 40] on font "Siguiente" at bounding box center [634, 43] width 34 height 9
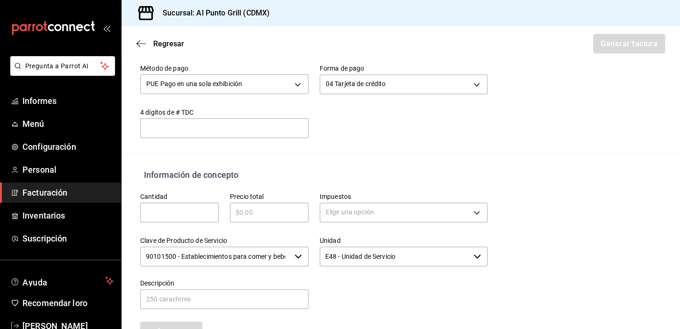
scroll to position [383, 0]
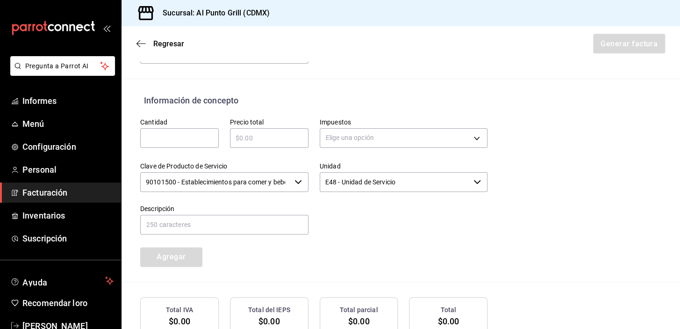
click at [195, 134] on input "text" at bounding box center [179, 137] width 79 height 11
type input "1"
click at [257, 136] on input "text" at bounding box center [269, 137] width 79 height 11
type input "$3607"
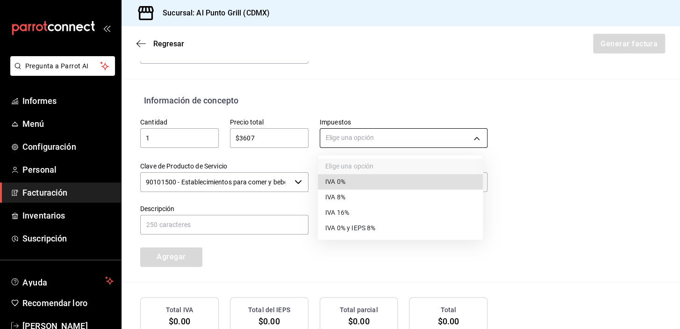
click at [360, 136] on body "Pregunta a Parrot AI Informes Menú Configuración Personal Facturación Inventari…" at bounding box center [340, 164] width 680 height 329
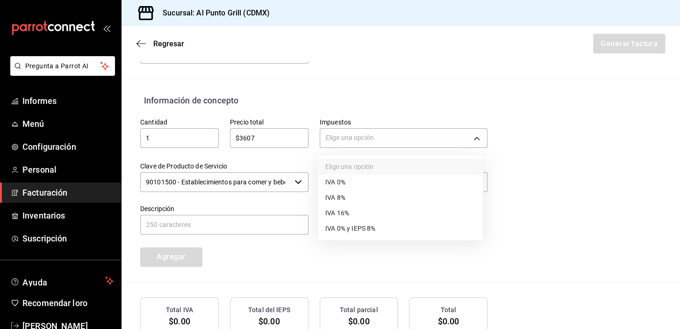
click at [344, 209] on font "IVA 16%" at bounding box center [338, 212] width 24 height 7
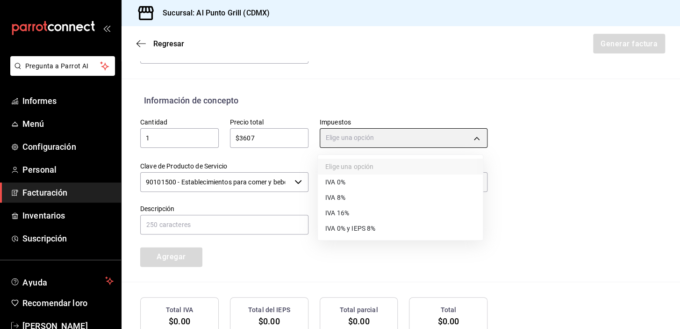
type input "IVA_16"
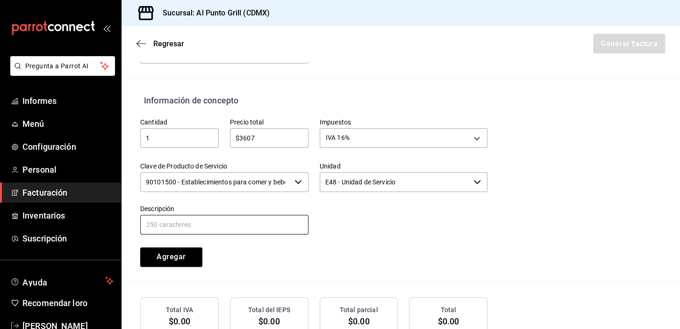
click at [257, 220] on input "text" at bounding box center [224, 225] width 168 height 20
type input "CONSUMO DE ALIMENTOS"
click at [173, 261] on button "Agregar" at bounding box center [171, 257] width 62 height 20
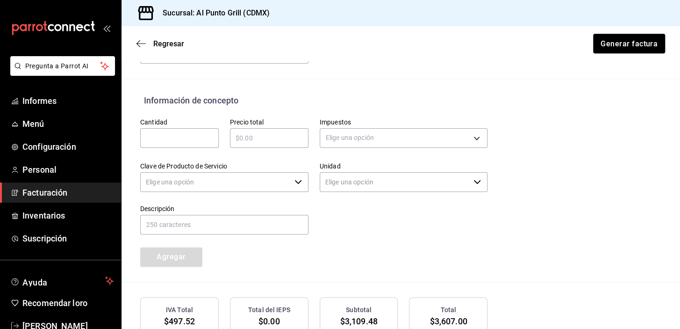
type input "90101500 - Establecimientos para comer y beber"
type input "E48 - Unidad de Servicio"
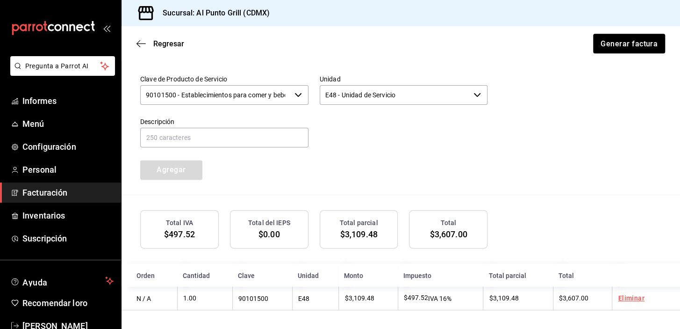
scroll to position [470, 0]
click at [619, 44] on font "Generar factura" at bounding box center [629, 43] width 57 height 9
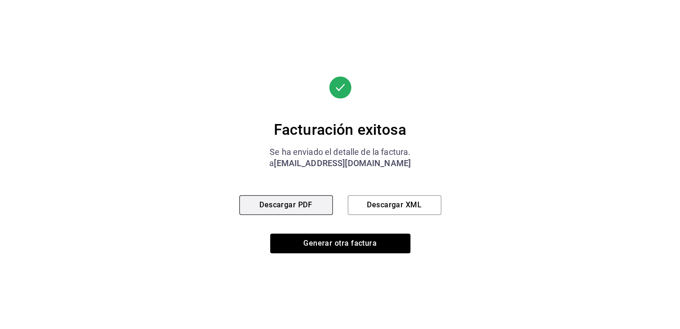
click at [323, 205] on button "Descargar PDF" at bounding box center [286, 205] width 94 height 20
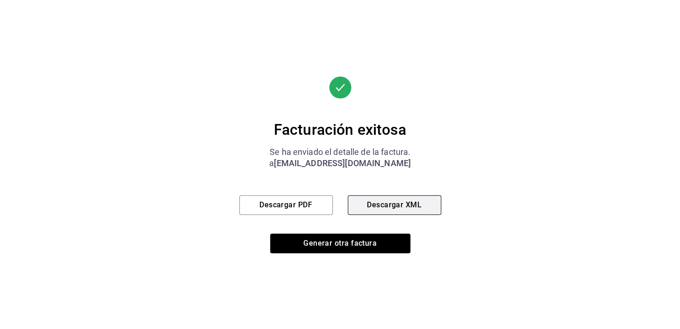
click at [417, 207] on font "Descargar XML" at bounding box center [394, 204] width 55 height 9
